Goal: Task Accomplishment & Management: Use online tool/utility

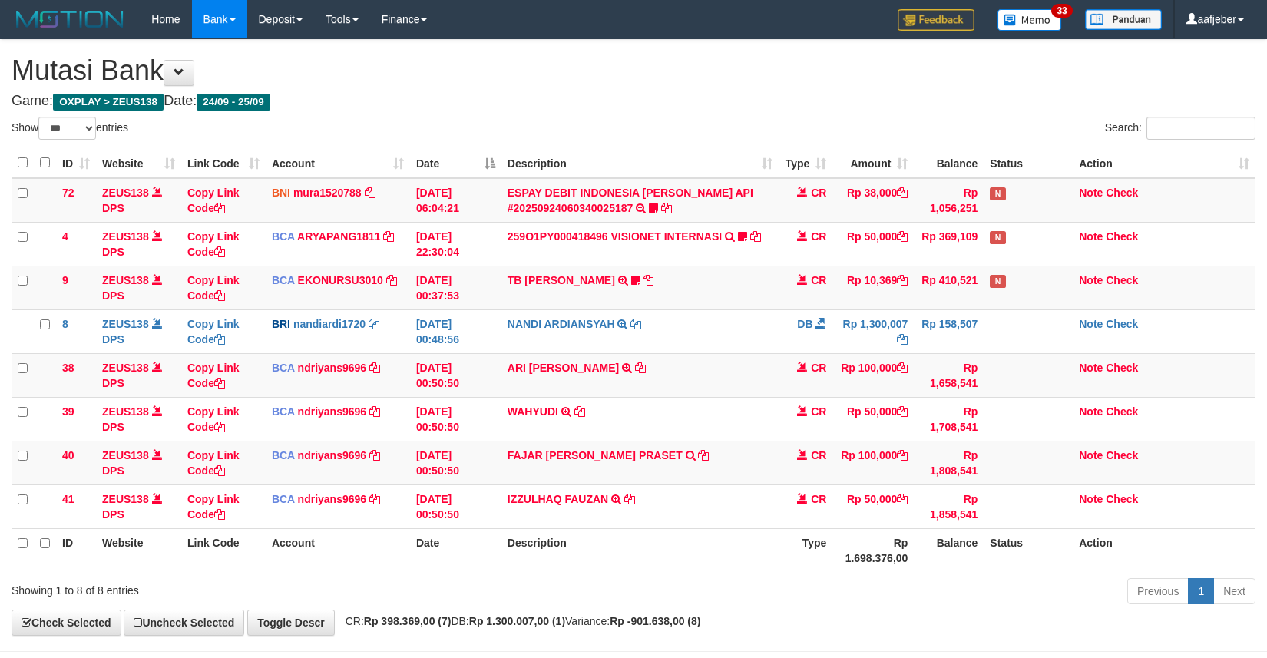
select select "***"
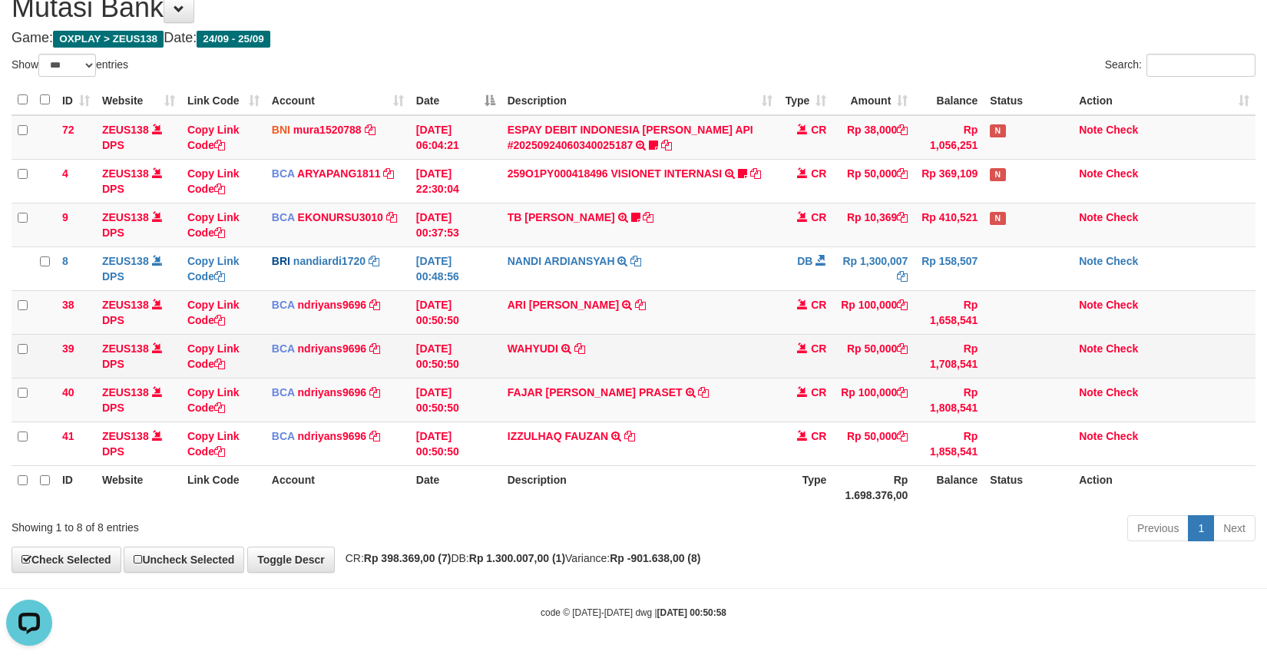
click at [736, 346] on td "WAHYUDI TRSF E-BANKING CR 2509/FTSCY/WS95031 50000.00WAHYUDI" at bounding box center [641, 356] width 278 height 44
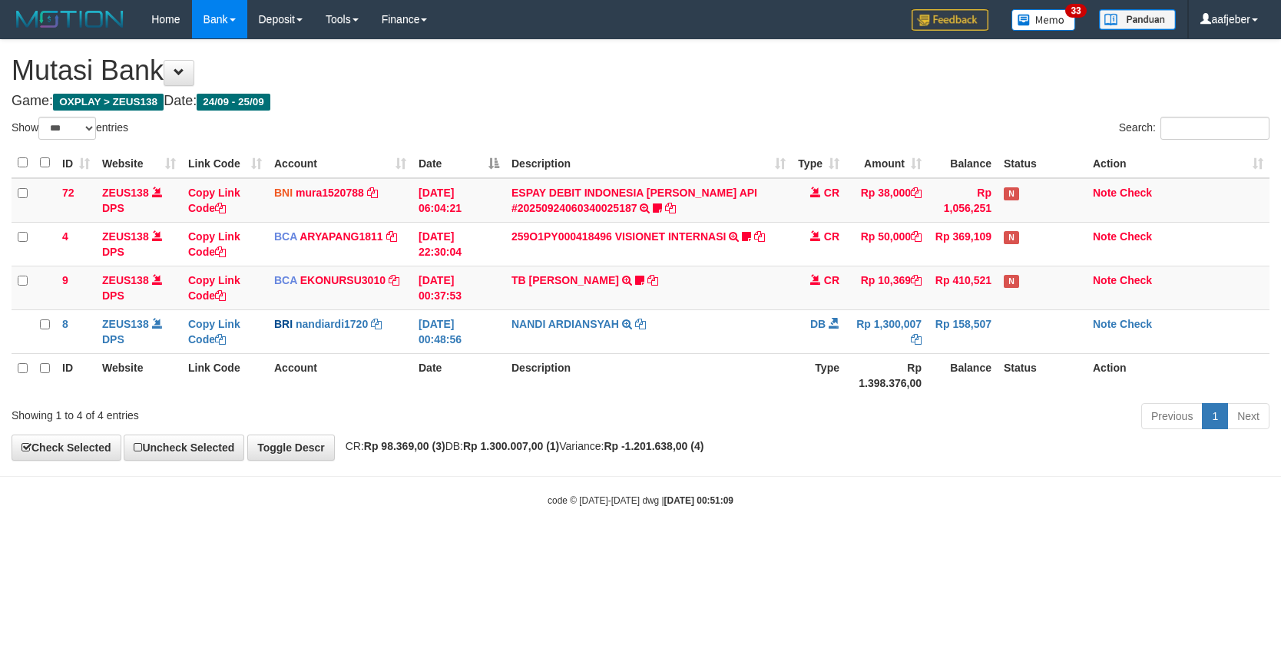
select select "***"
click at [608, 416] on div "Previous 1 Next" at bounding box center [907, 418] width 724 height 33
